Goal: Transaction & Acquisition: Purchase product/service

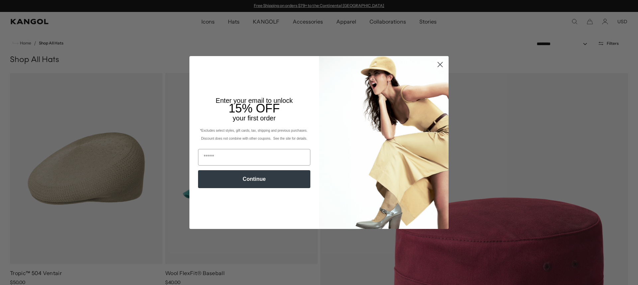
scroll to position [0, 137]
click at [203, 158] on input "Email" at bounding box center [254, 157] width 112 height 17
type input "**********"
click at [259, 181] on button "Continue" at bounding box center [254, 179] width 112 height 18
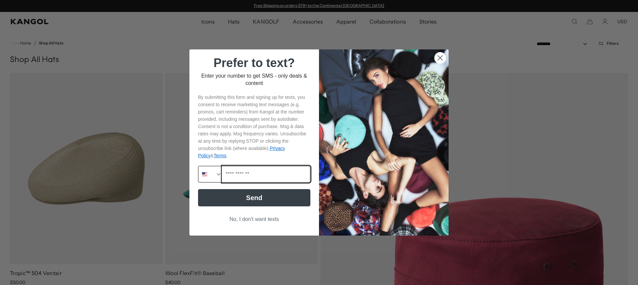
click at [224, 173] on input "Phone Number" at bounding box center [266, 174] width 88 height 16
type input "**********"
click at [261, 197] on button "Send" at bounding box center [254, 197] width 112 height 17
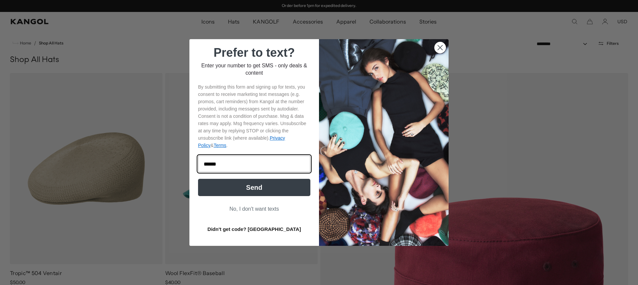
type input "******"
click at [255, 188] on button "Send" at bounding box center [254, 187] width 112 height 17
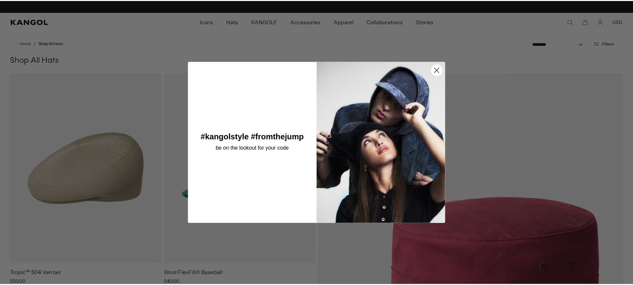
scroll to position [0, 0]
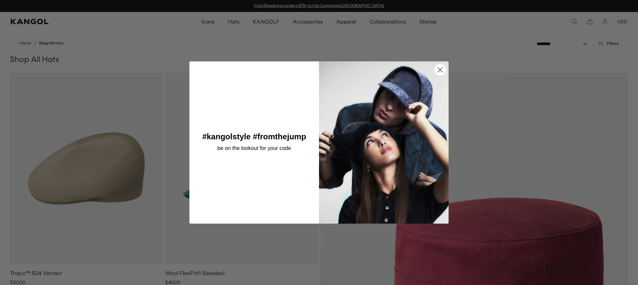
click at [438, 69] on circle "Close dialog" at bounding box center [439, 69] width 11 height 11
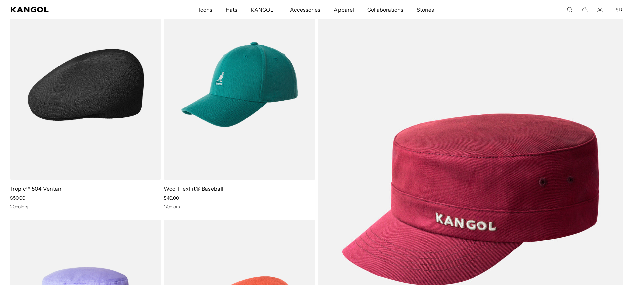
scroll to position [100, 0]
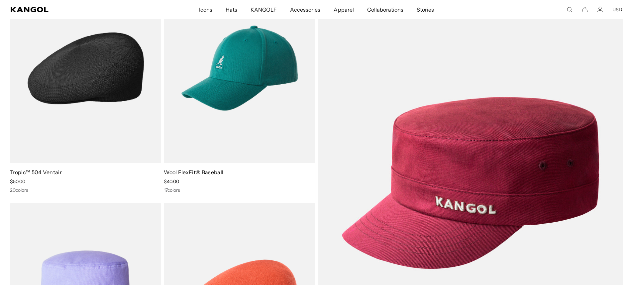
click at [108, 86] on img at bounding box center [85, 68] width 151 height 190
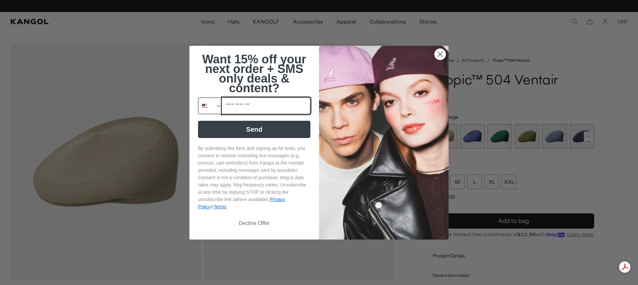
scroll to position [0, 137]
click at [228, 106] on input "Phone Number" at bounding box center [266, 106] width 88 height 16
type input "**********"
click at [248, 131] on button "Send" at bounding box center [254, 129] width 112 height 17
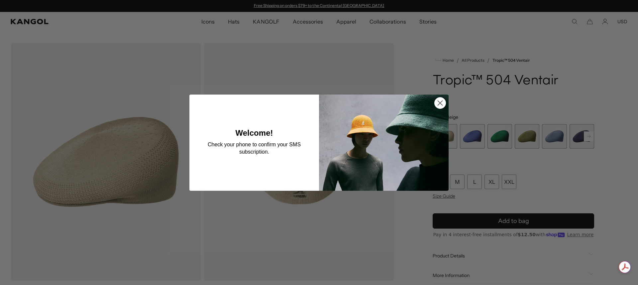
click at [438, 105] on circle "Close dialog" at bounding box center [439, 102] width 11 height 11
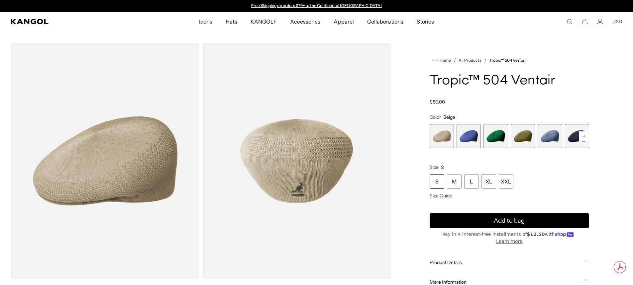
click at [583, 136] on icon at bounding box center [583, 136] width 3 height 3
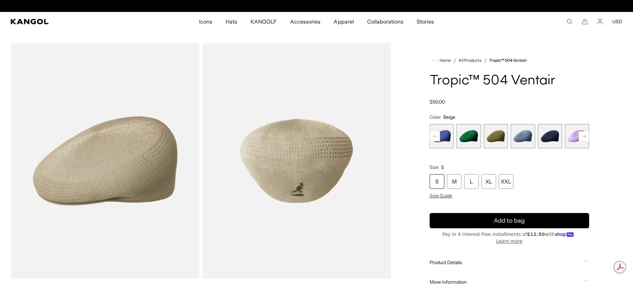
scroll to position [0, 137]
click at [583, 136] on icon at bounding box center [583, 136] width 3 height 3
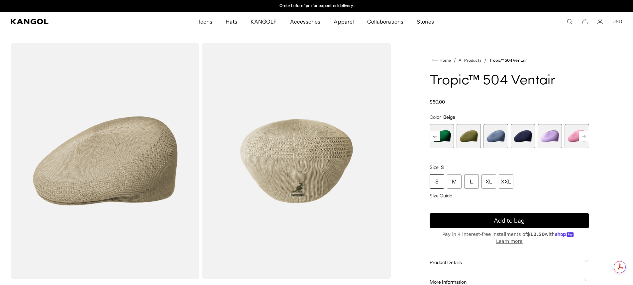
click at [583, 136] on icon at bounding box center [583, 136] width 3 height 3
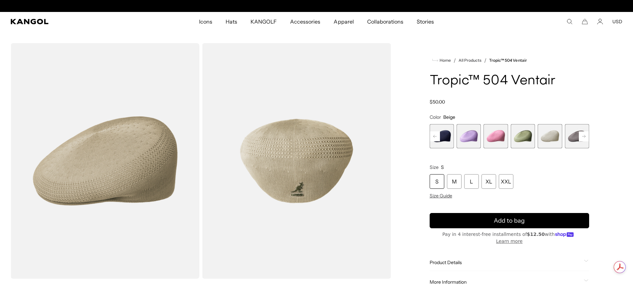
scroll to position [0, 0]
click at [553, 135] on span "10 of 22" at bounding box center [549, 136] width 24 height 24
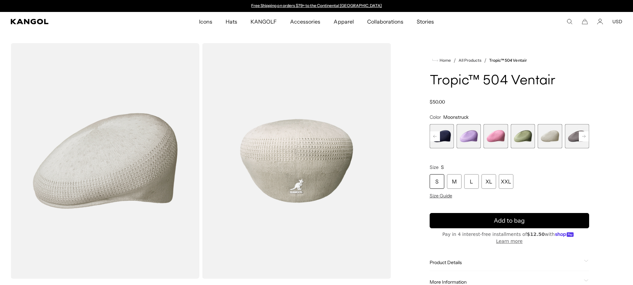
click at [585, 135] on rect at bounding box center [583, 137] width 10 height 10
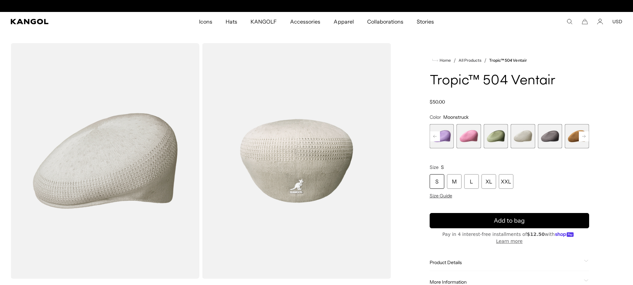
scroll to position [0, 137]
click at [585, 135] on rect at bounding box center [583, 137] width 10 height 10
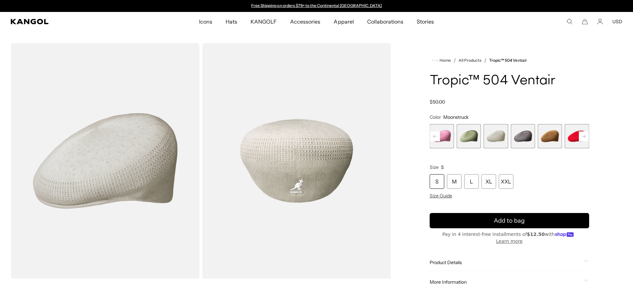
click at [585, 135] on rect at bounding box center [583, 137] width 10 height 10
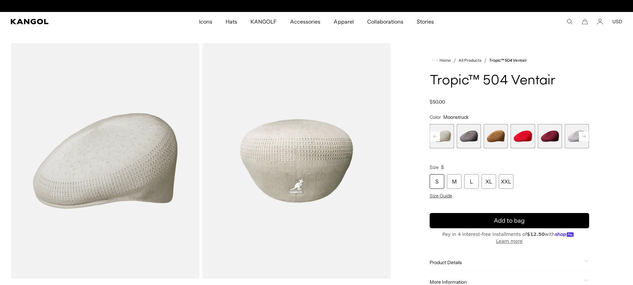
scroll to position [0, 137]
click at [499, 136] on span "12 of 22" at bounding box center [495, 136] width 24 height 24
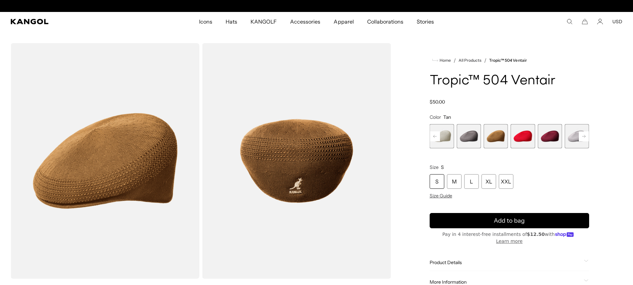
scroll to position [0, 137]
click at [584, 137] on icon at bounding box center [583, 136] width 3 height 3
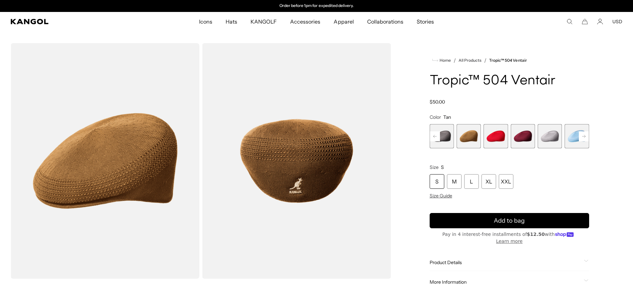
click at [584, 137] on icon at bounding box center [583, 136] width 3 height 3
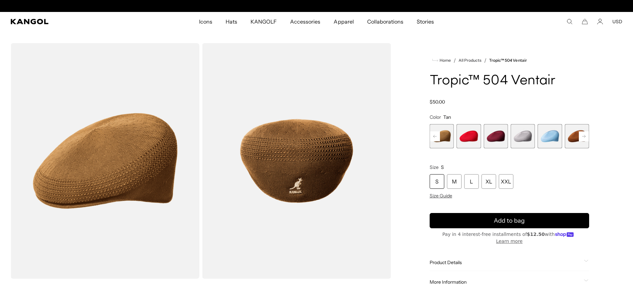
scroll to position [0, 0]
click at [584, 137] on icon at bounding box center [583, 136] width 3 height 3
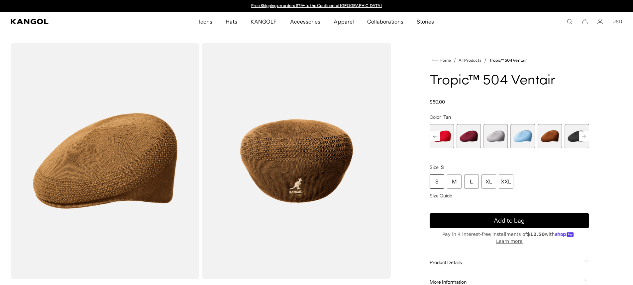
click at [584, 137] on icon at bounding box center [583, 136] width 3 height 3
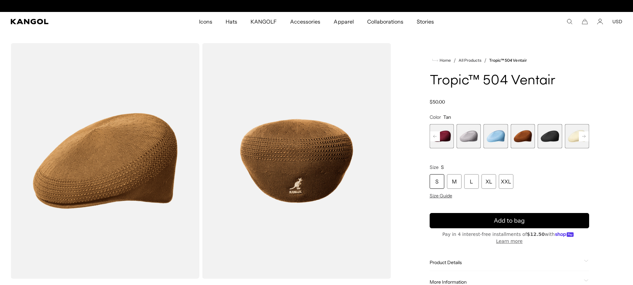
scroll to position [0, 137]
click at [522, 137] on span "17 of 22" at bounding box center [522, 136] width 24 height 24
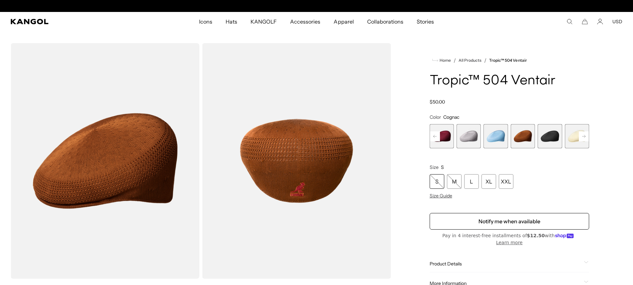
scroll to position [0, 137]
click at [584, 137] on rect at bounding box center [583, 137] width 10 height 10
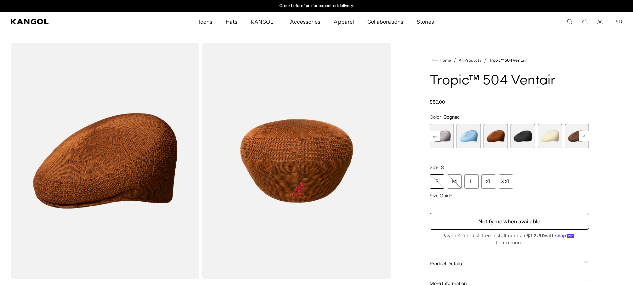
click at [584, 136] on icon at bounding box center [583, 136] width 3 height 3
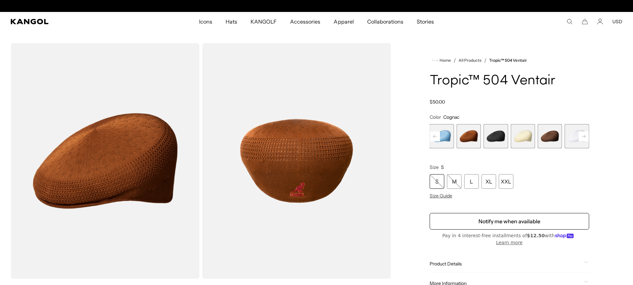
click at [584, 136] on icon at bounding box center [583, 136] width 3 height 3
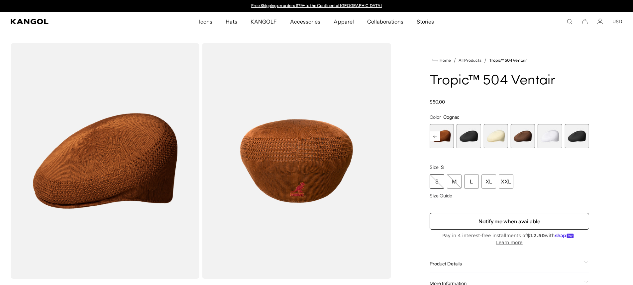
click at [584, 136] on span "22 of 22" at bounding box center [577, 136] width 24 height 24
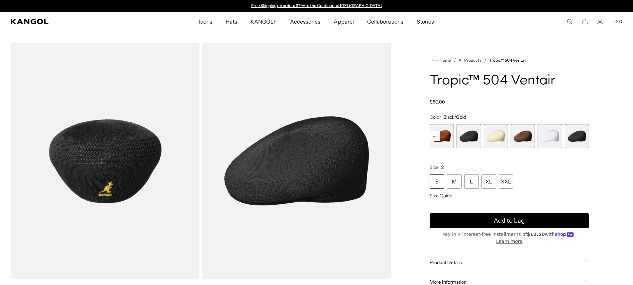
click at [549, 139] on span "21 of 22" at bounding box center [549, 136] width 24 height 24
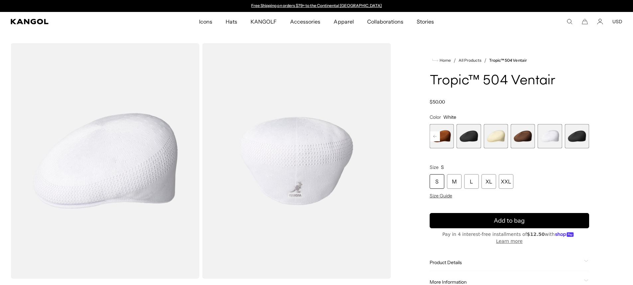
click at [311, 184] on img "Gallery Viewer" at bounding box center [296, 161] width 189 height 236
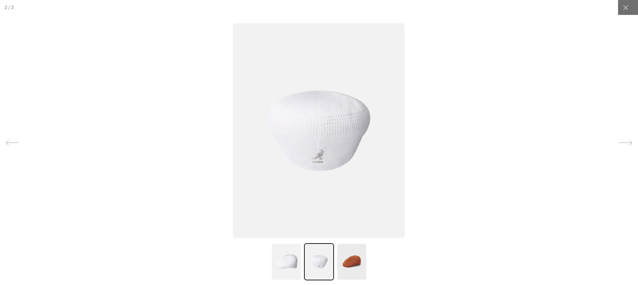
click at [321, 157] on img at bounding box center [318, 130] width 171 height 215
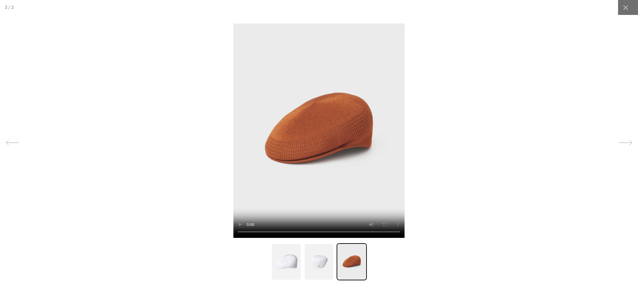
scroll to position [0, 137]
click at [317, 267] on img at bounding box center [319, 261] width 30 height 37
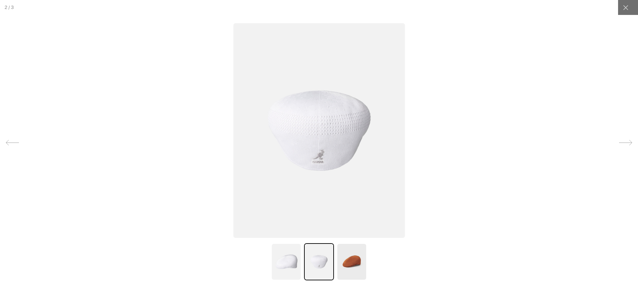
click at [285, 265] on img at bounding box center [286, 261] width 30 height 37
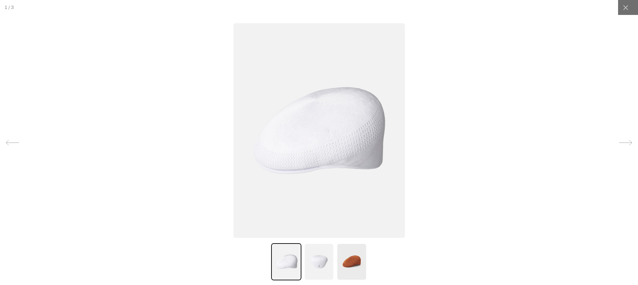
click at [285, 265] on img at bounding box center [286, 261] width 30 height 37
click at [322, 265] on img at bounding box center [319, 261] width 30 height 37
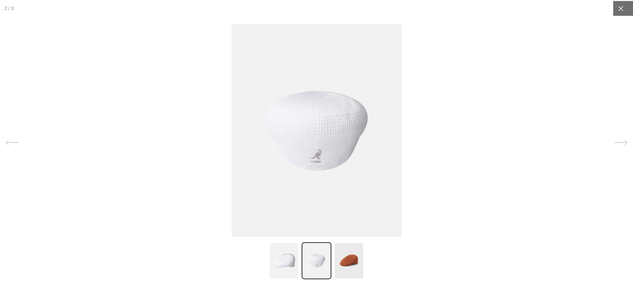
scroll to position [0, 0]
click at [622, 8] on icon at bounding box center [625, 7] width 7 height 7
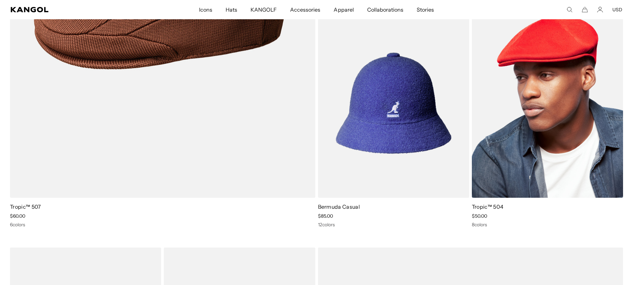
click at [557, 51] on img at bounding box center [547, 103] width 151 height 190
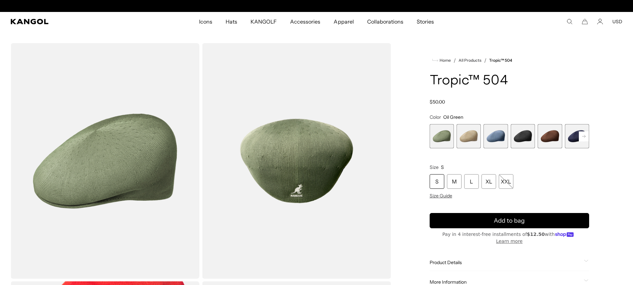
scroll to position [0, 137]
click at [473, 138] on span "2 of 9" at bounding box center [468, 136] width 24 height 24
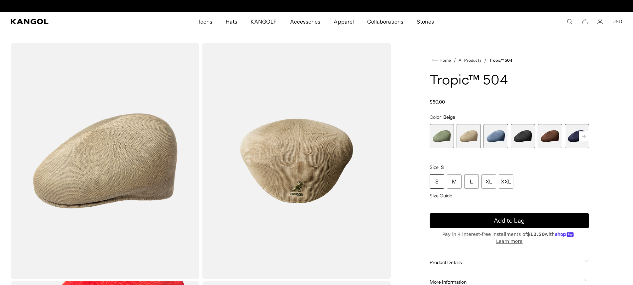
scroll to position [0, 137]
click at [582, 135] on rect at bounding box center [583, 137] width 10 height 10
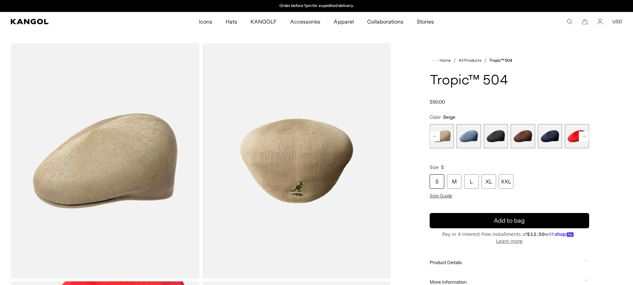
click at [582, 135] on rect at bounding box center [583, 137] width 10 height 10
click at [582, 135] on span "9 of 9" at bounding box center [577, 136] width 24 height 24
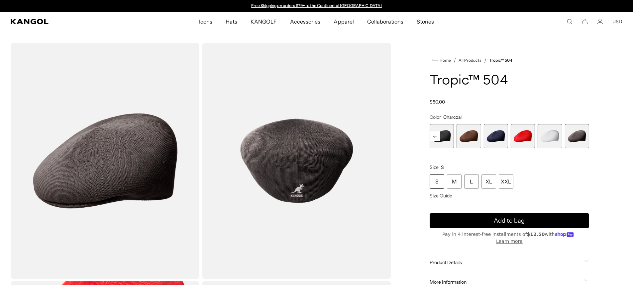
click at [548, 136] on span "8 of 9" at bounding box center [549, 136] width 24 height 24
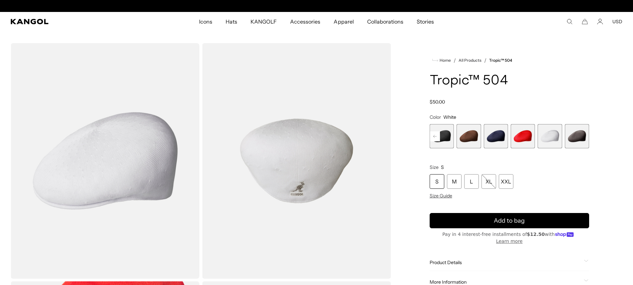
scroll to position [0, 137]
